Goal: Navigation & Orientation: Find specific page/section

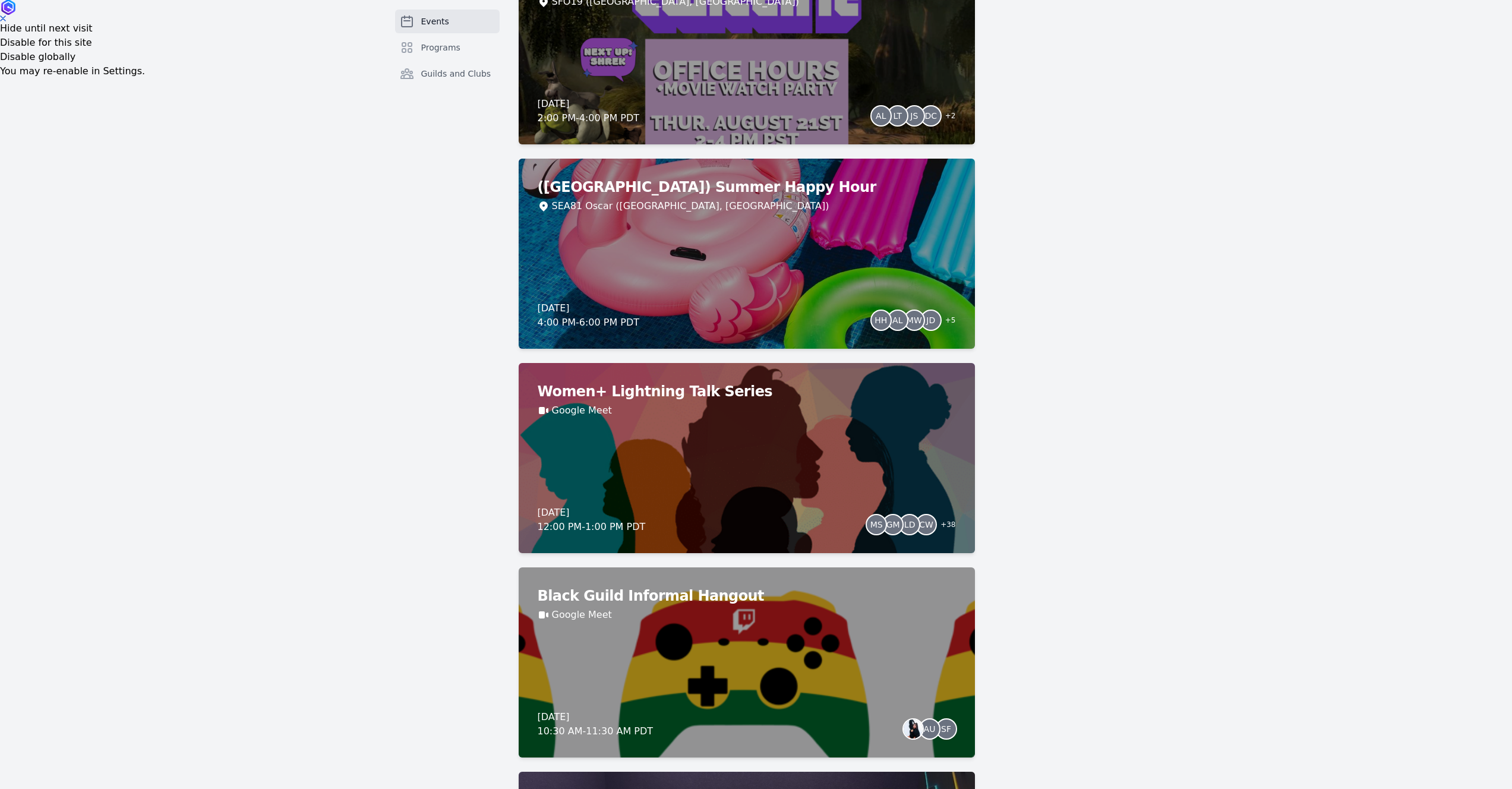
scroll to position [208, 0]
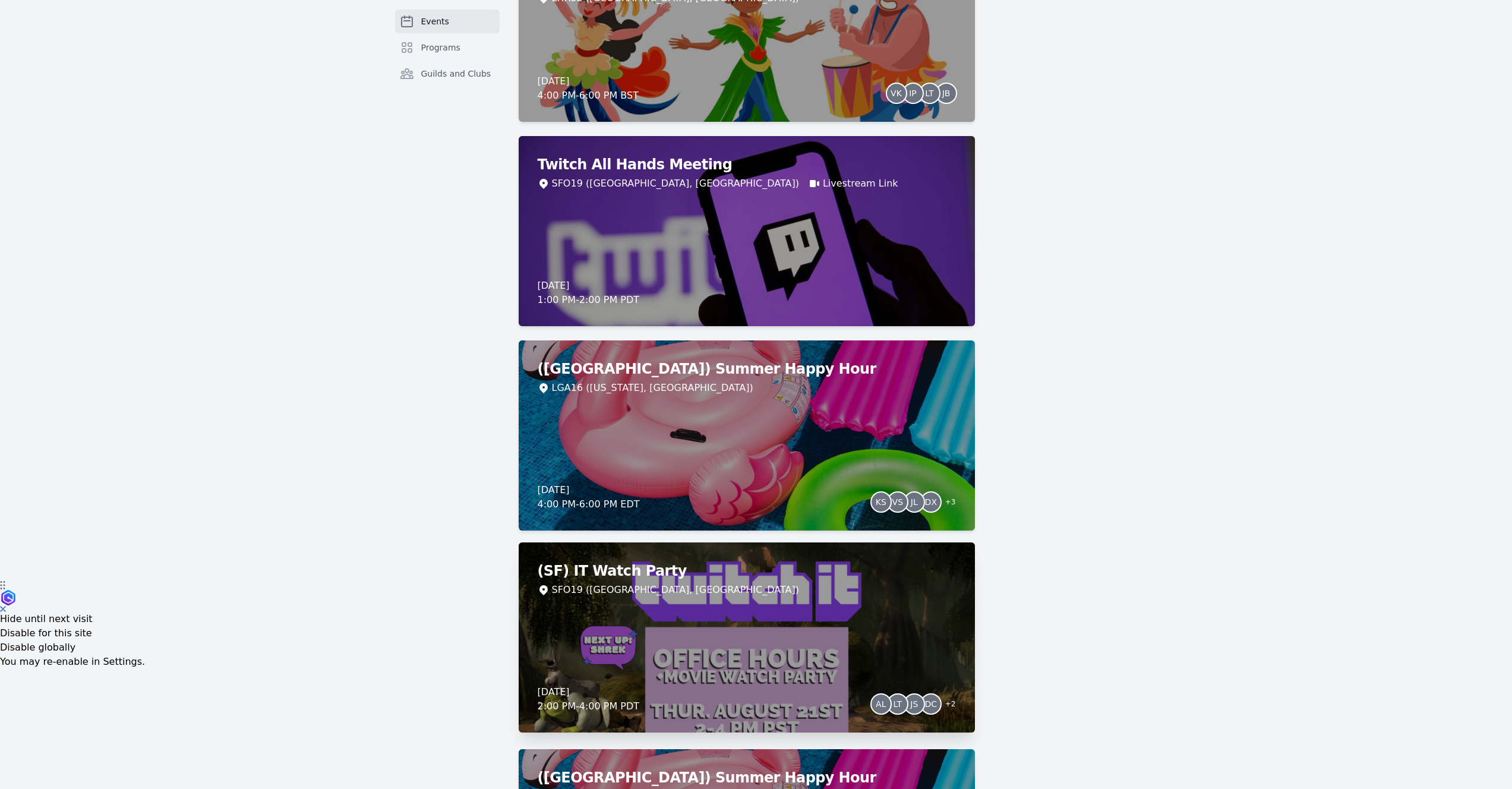
click at [729, 562] on h2 "(SF) IT Watch Party" at bounding box center [747, 571] width 418 height 19
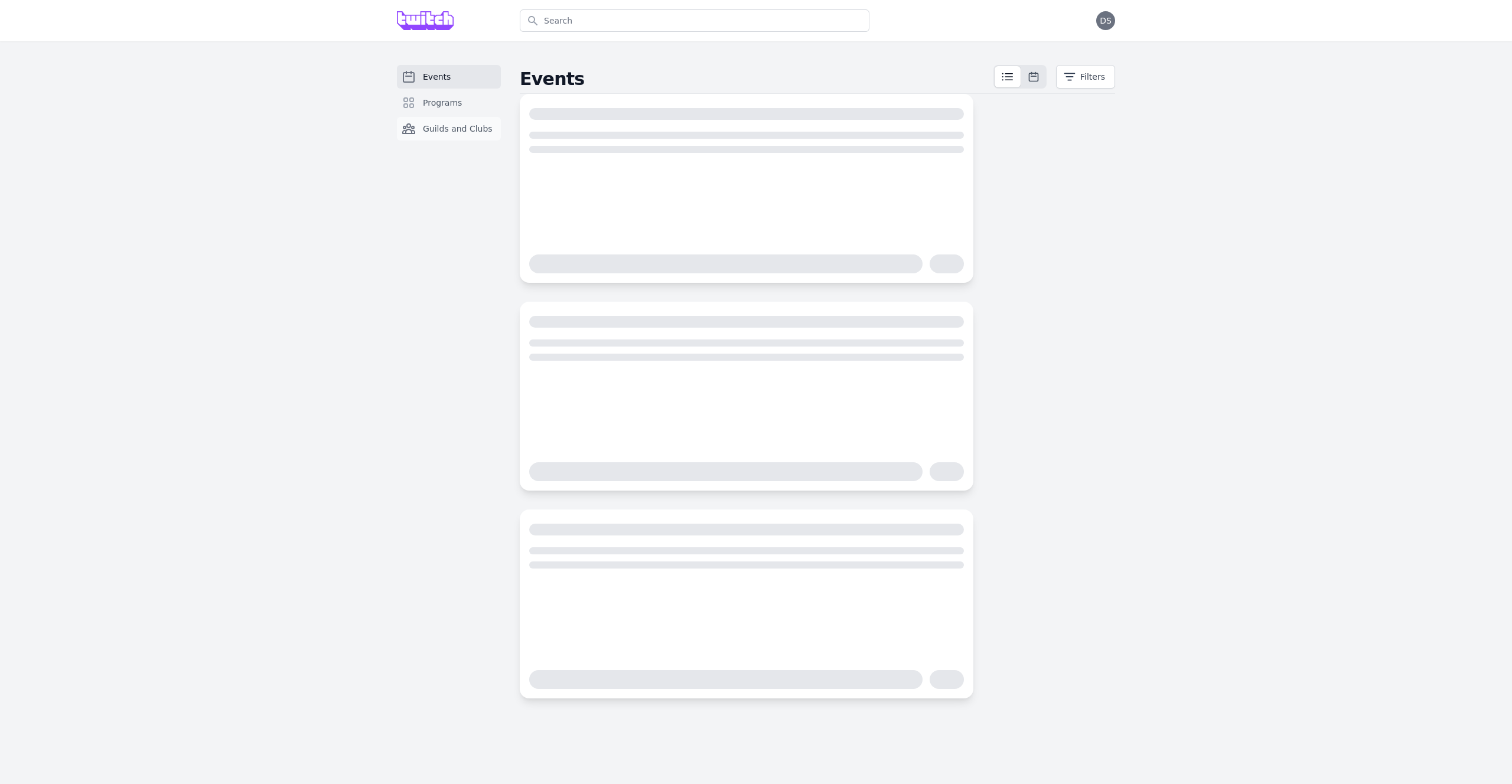
click at [449, 124] on span "Guilds and Clubs" at bounding box center [458, 128] width 69 height 12
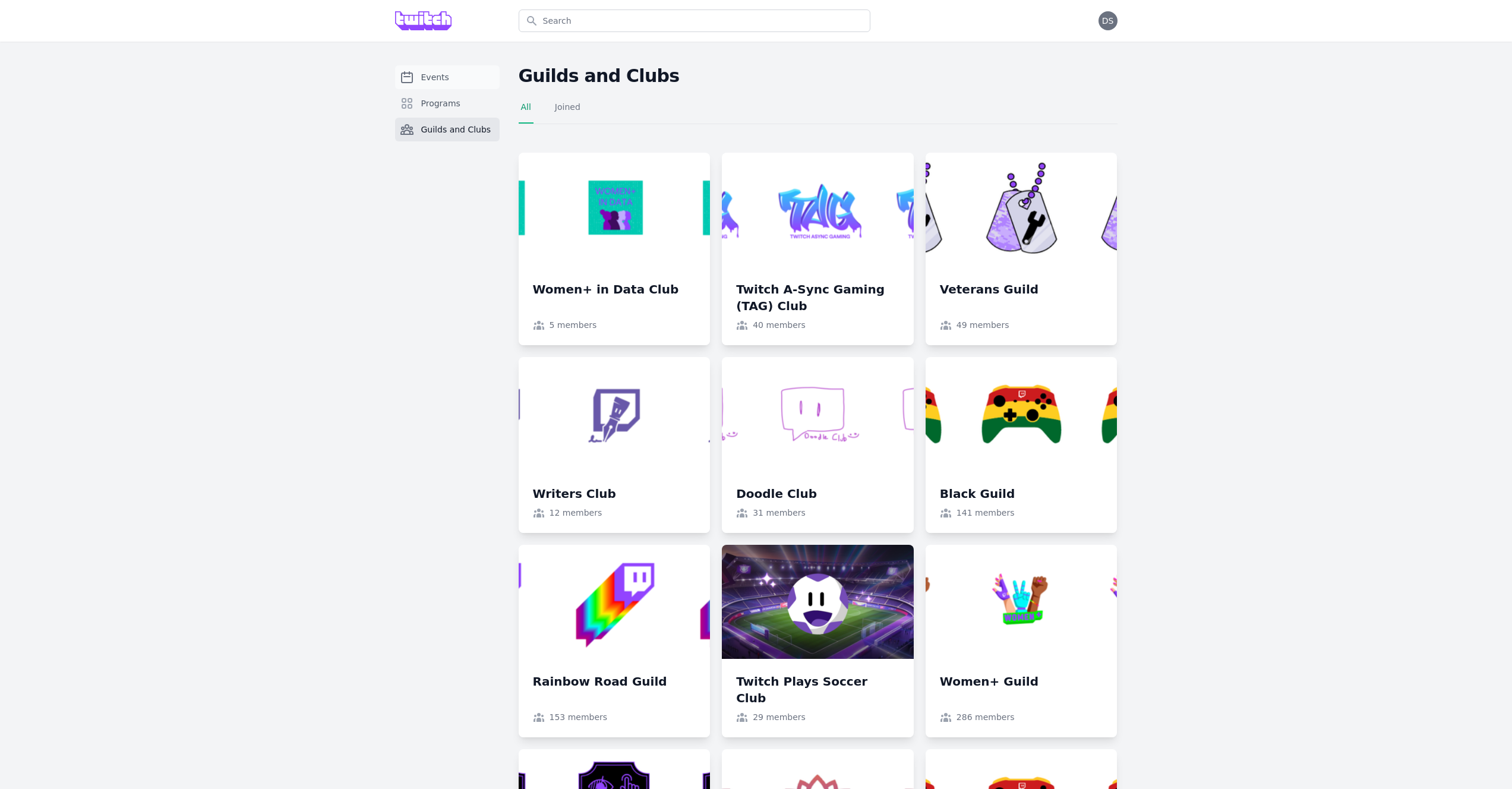
click at [438, 83] on link "Events" at bounding box center [447, 77] width 105 height 24
